Goal: Transaction & Acquisition: Book appointment/travel/reservation

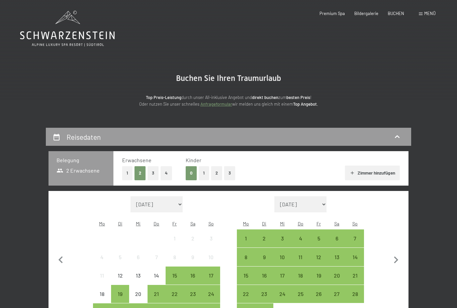
click at [203, 176] on button "1" at bounding box center [204, 173] width 10 height 14
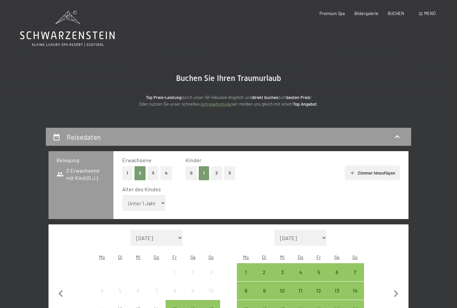
click at [155, 198] on select "Unter 1 Jahr 1 Jahr 2 Jahre 3 Jahre 4 Jahre 5 Jahre 6 Jahre 7 Jahre 8 Jahre 9 J…" at bounding box center [144, 203] width 44 height 16
select select "6"
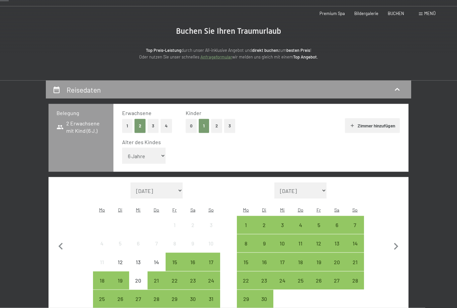
scroll to position [51, 0]
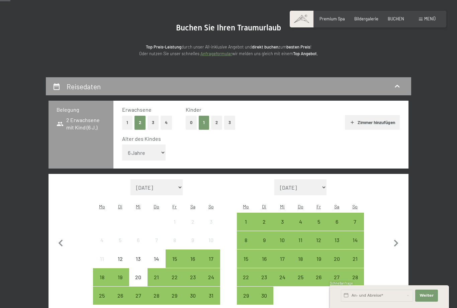
click at [396, 237] on icon "button" at bounding box center [396, 244] width 14 height 14
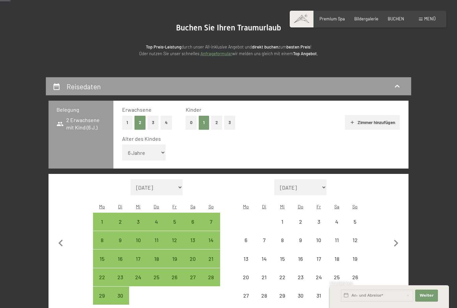
select select "2025-09-01"
select select "2025-10-01"
click at [396, 240] on icon "button" at bounding box center [396, 243] width 4 height 7
select select "2025-10-01"
select select "2025-11-01"
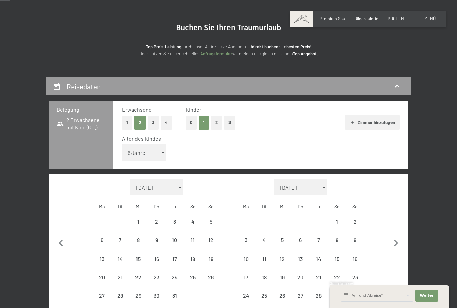
select select "2025-10-01"
select select "2025-11-01"
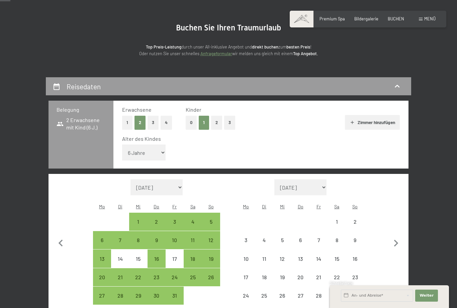
click at [397, 240] on icon "button" at bounding box center [396, 243] width 4 height 7
select select "2025-11-01"
select select "2025-12-01"
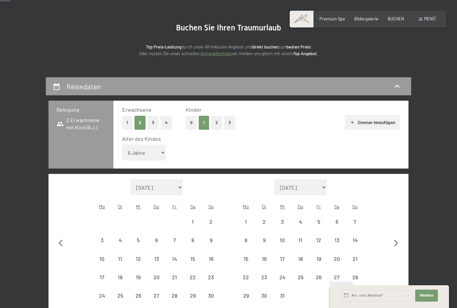
select select "2025-11-01"
select select "2025-12-01"
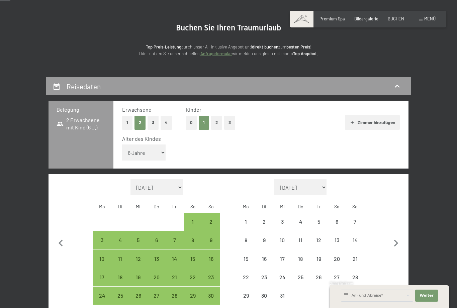
click at [395, 240] on icon "button" at bounding box center [396, 243] width 4 height 7
select select "2025-12-01"
select select "2026-01-01"
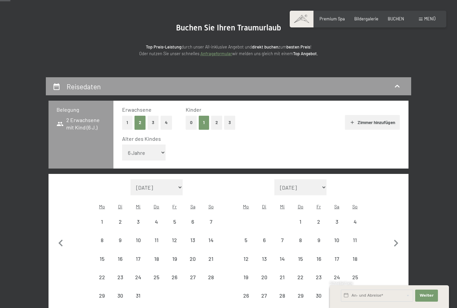
select select "2025-12-01"
select select "2026-01-01"
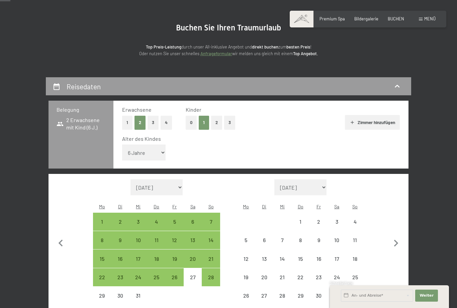
click at [396, 237] on icon "button" at bounding box center [396, 244] width 14 height 14
select select "2026-01-01"
select select "2026-02-01"
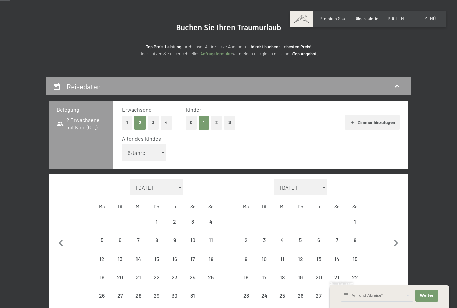
select select "2026-01-01"
select select "2026-02-01"
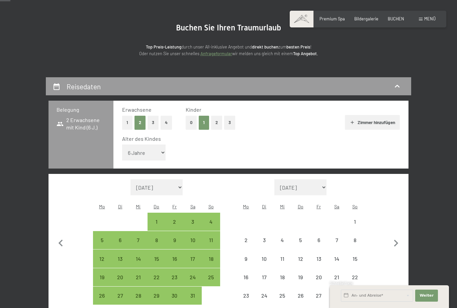
click at [395, 237] on icon "button" at bounding box center [396, 244] width 14 height 14
select select "2026-02-01"
select select "2026-03-01"
click at [394, 232] on button "button" at bounding box center [396, 251] width 14 height 144
select select "2026-03-01"
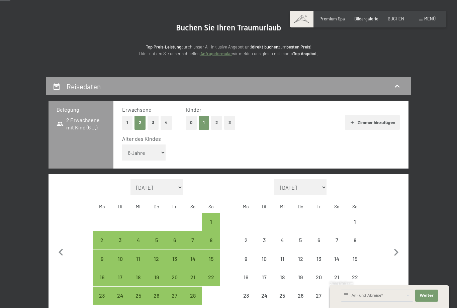
select select "2026-04-01"
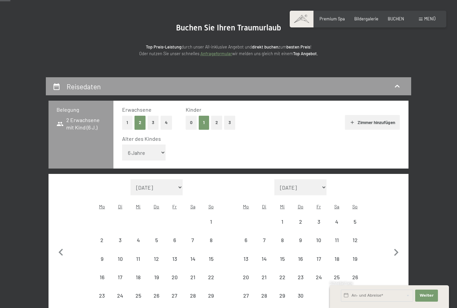
click at [397, 231] on button "button" at bounding box center [396, 251] width 14 height 144
select select "2026-04-01"
select select "2026-05-01"
select select "2026-04-01"
select select "2026-05-01"
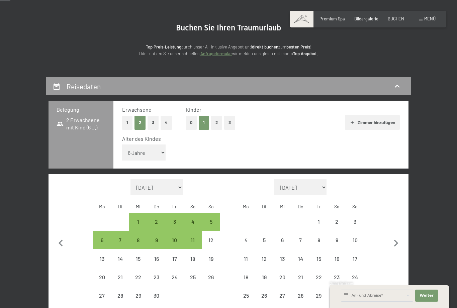
select select "2026-04-01"
select select "2026-05-01"
click at [57, 237] on icon "button" at bounding box center [61, 244] width 14 height 14
select select "2026-03-01"
select select "2026-04-01"
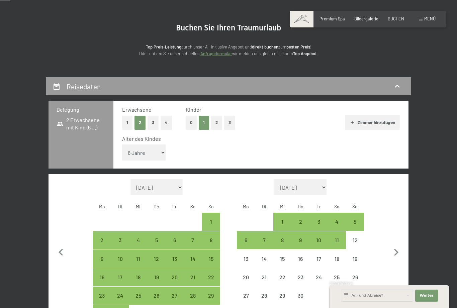
select select "2026-03-01"
select select "2026-04-01"
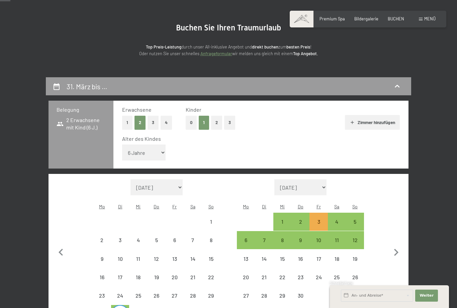
click at [301, 238] on div "9" at bounding box center [300, 246] width 17 height 17
select select "2026-03-01"
select select "2026-04-01"
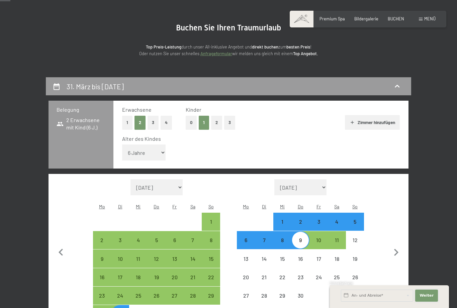
click at [428, 299] on span "Weiter" at bounding box center [427, 295] width 14 height 5
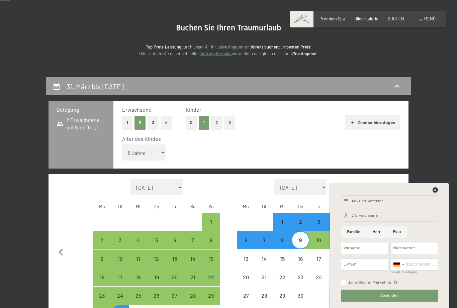
click at [437, 193] on icon at bounding box center [435, 189] width 5 height 5
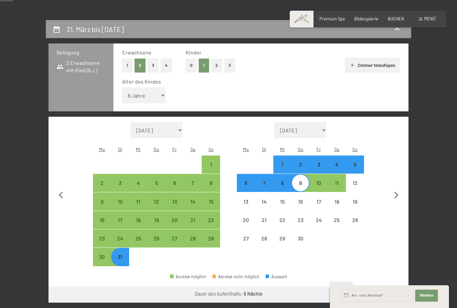
scroll to position [110, 0]
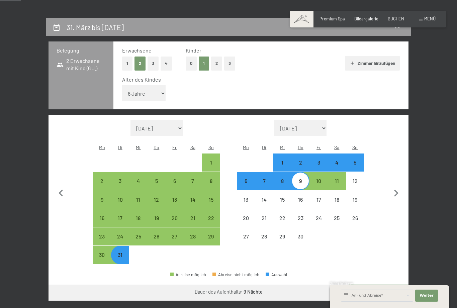
click at [381, 285] on button "Weiter zu „Zimmer“" at bounding box center [379, 293] width 60 height 16
select select "2026-03-01"
select select "2026-04-01"
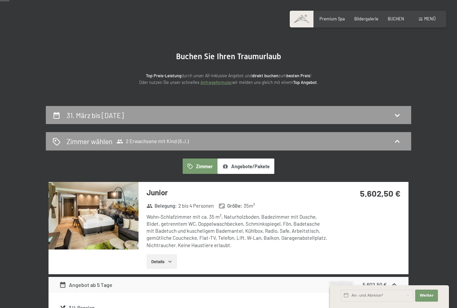
scroll to position [0, 0]
